Goal: Share content: Share content

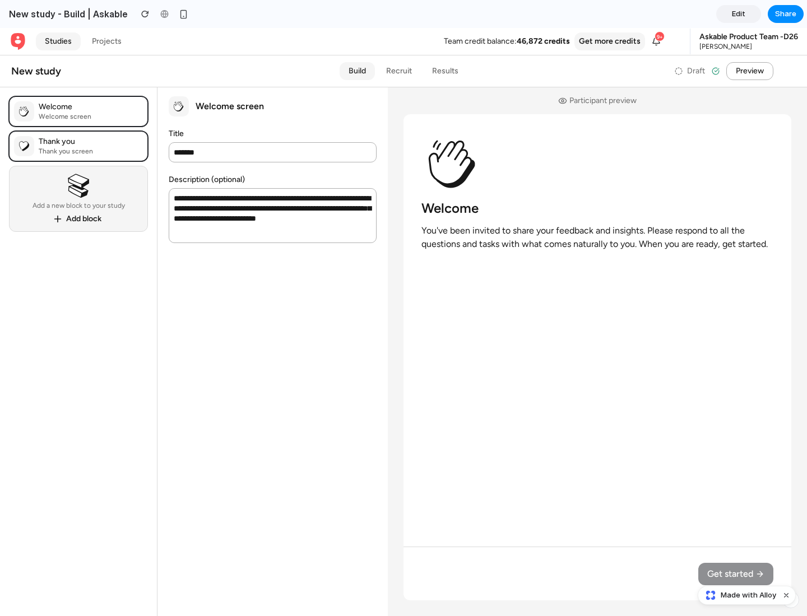
click at [785, 14] on span "Share" at bounding box center [785, 13] width 21 height 11
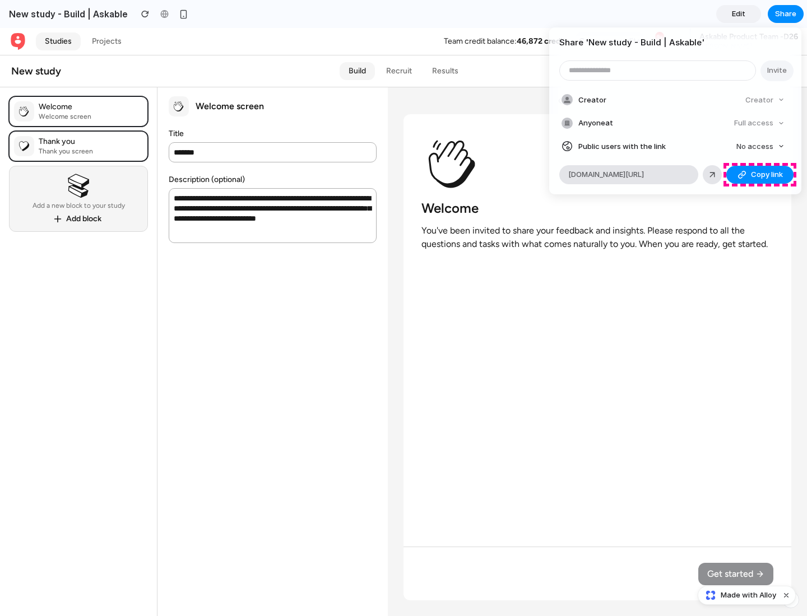
click at [760, 175] on span "Copy link" at bounding box center [767, 174] width 32 height 11
click at [748, 595] on div "Share ' New study - Build | Askable ' Invite Creator Creator Anyone at Full acc…" at bounding box center [403, 308] width 807 height 616
